Goal: Navigation & Orientation: Find specific page/section

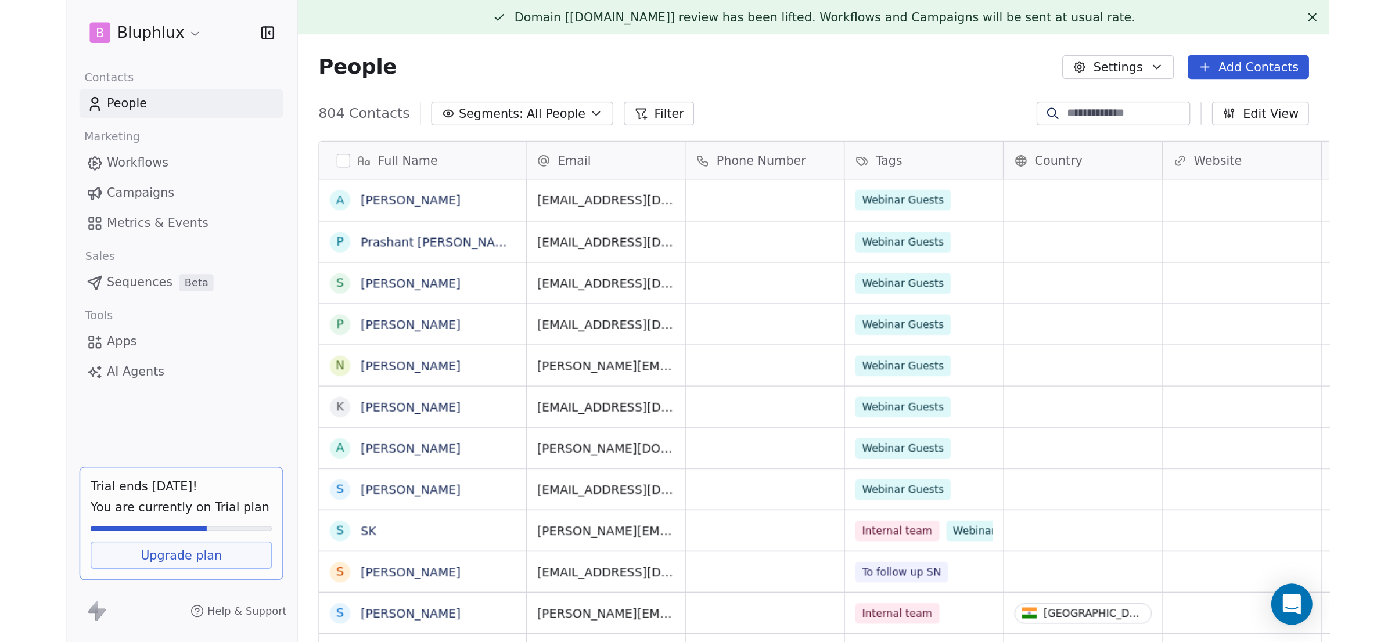
scroll to position [557, 1221]
